Goal: Information Seeking & Learning: Learn about a topic

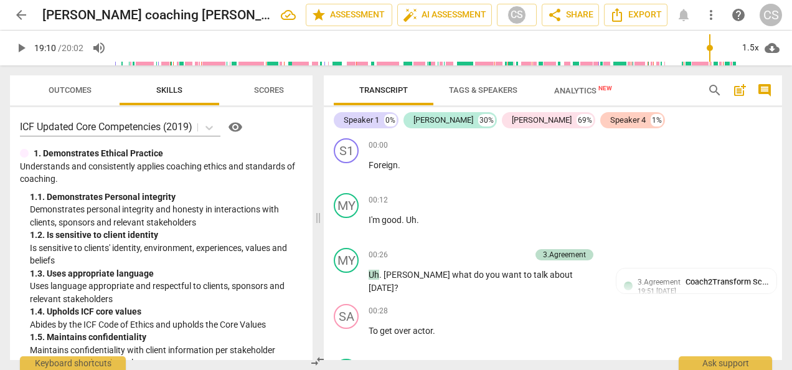
type input "1150"
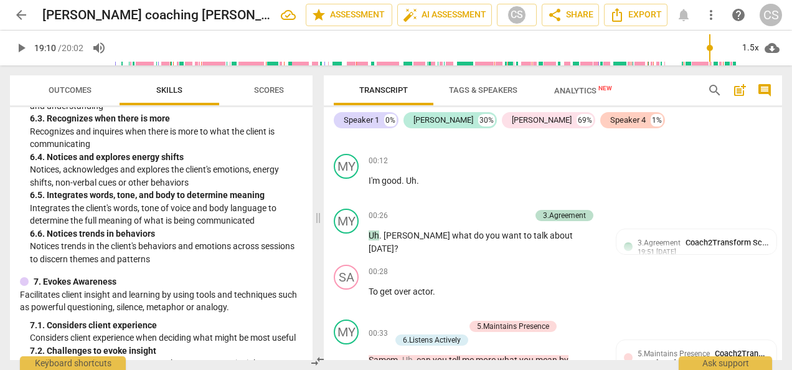
scroll to position [64, 0]
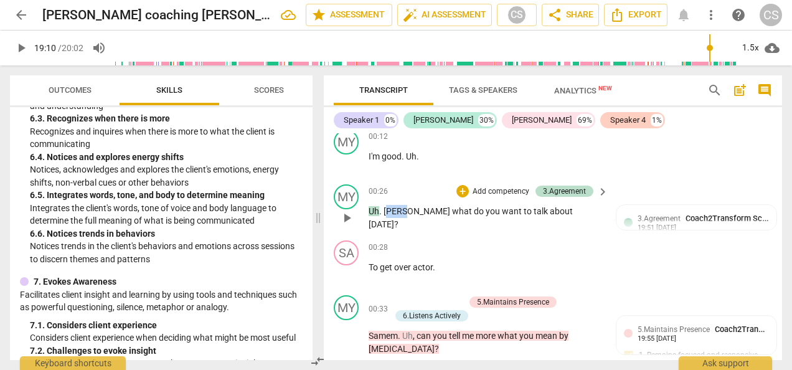
drag, startPoint x: 387, startPoint y: 211, endPoint x: 409, endPoint y: 212, distance: 21.2
click at [409, 212] on span "[PERSON_NAME]" at bounding box center [418, 211] width 69 height 10
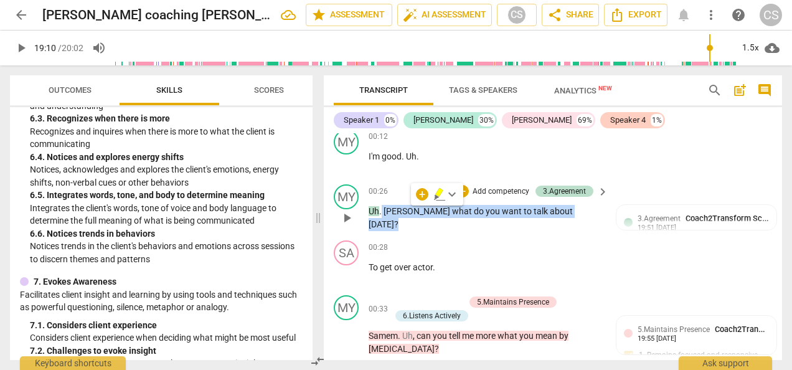
drag, startPoint x: 381, startPoint y: 209, endPoint x: 560, endPoint y: 211, distance: 178.8
click at [560, 211] on p "Uh . [PERSON_NAME] what do you want to talk about [DATE] ?" at bounding box center [486, 218] width 234 height 26
copy p "[PERSON_NAME] what do you want to talk about [DATE] ?"
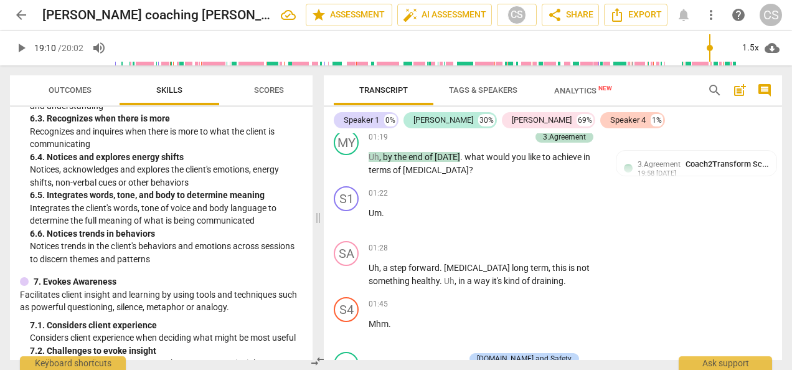
scroll to position [336, 0]
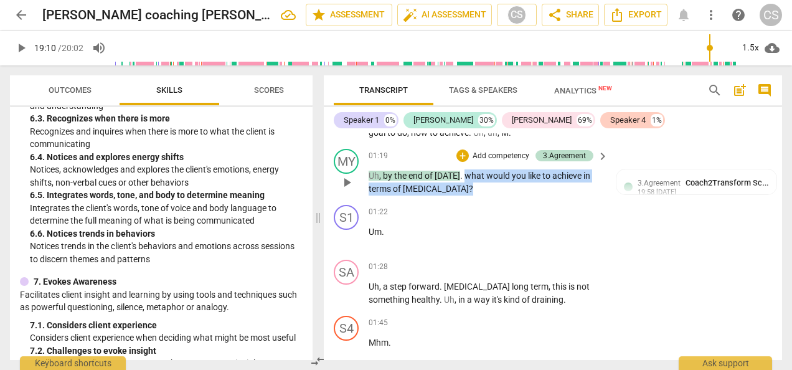
drag, startPoint x: 463, startPoint y: 173, endPoint x: 477, endPoint y: 191, distance: 22.2
click at [477, 191] on p "Uh , by the end of [DATE] . what would you like to achieve in terms of [MEDICAL…" at bounding box center [486, 182] width 234 height 26
copy p "what would you like to achieve in terms of [MEDICAL_DATA] ?"
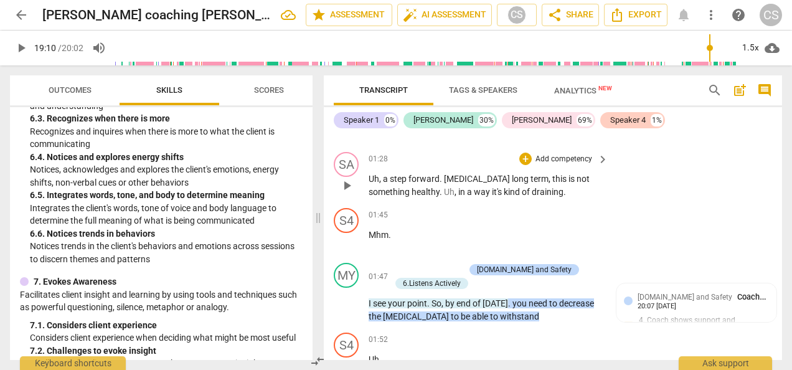
scroll to position [446, 0]
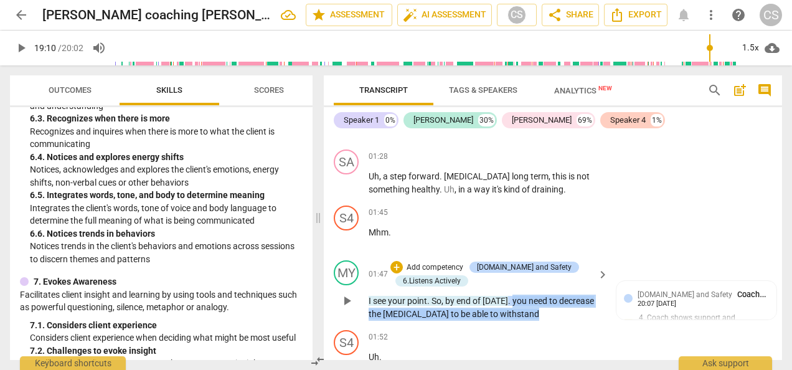
drag, startPoint x: 534, startPoint y: 314, endPoint x: 509, endPoint y: 298, distance: 29.4
click at [509, 298] on p "I see your point . So , by end of [DATE] . you need to decrease the [MEDICAL_DA…" at bounding box center [486, 308] width 234 height 26
copy p "you need to decrease the [MEDICAL_DATA] to be able to withstand"
click at [443, 355] on p "Uh ." at bounding box center [486, 357] width 234 height 13
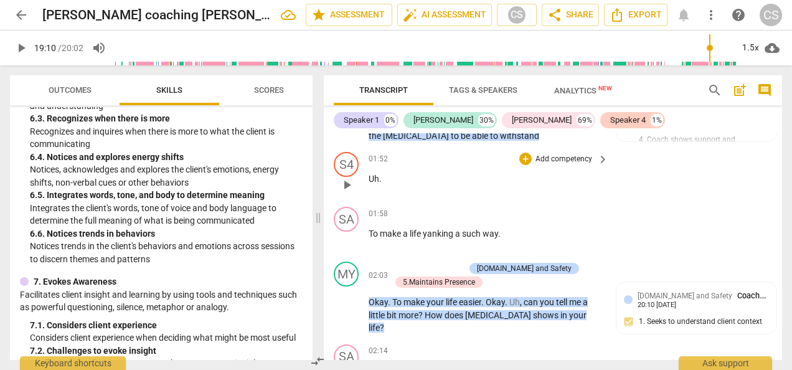
scroll to position [627, 0]
